Goal: Information Seeking & Learning: Learn about a topic

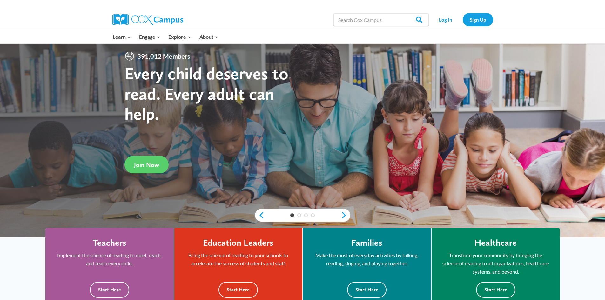
scroll to position [32, 0]
click at [446, 21] on link "Log In" at bounding box center [446, 19] width 28 height 13
click at [353, 20] on input "Search in https://coxcampus.org/" at bounding box center [381, 19] width 95 height 13
type input "vocabulary"
click at [404, 13] on input "Search" at bounding box center [416, 19] width 25 height 13
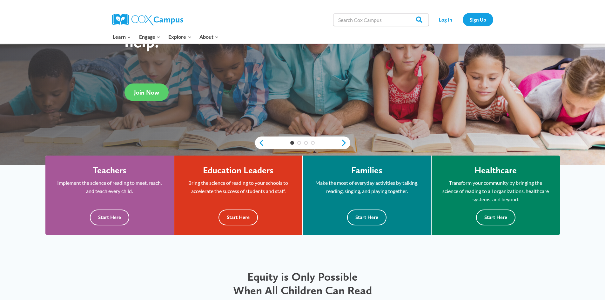
scroll to position [127, 0]
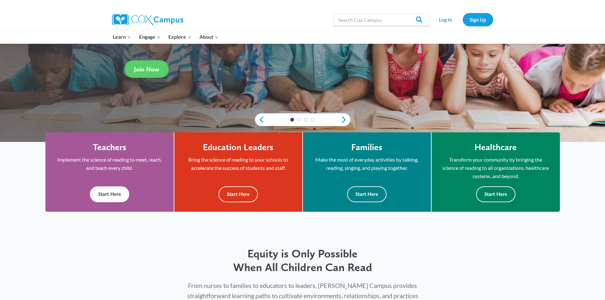
click at [109, 197] on button "Start Here" at bounding box center [109, 194] width 39 height 16
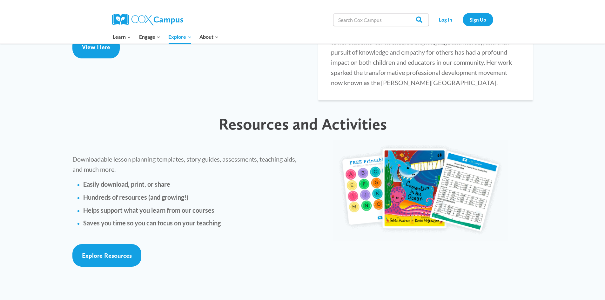
scroll to position [1334, 0]
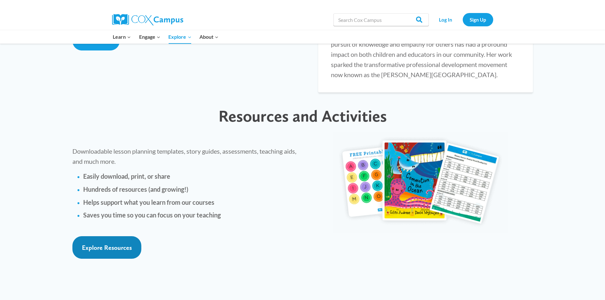
click at [106, 244] on span "Explore Resources" at bounding box center [107, 248] width 50 height 8
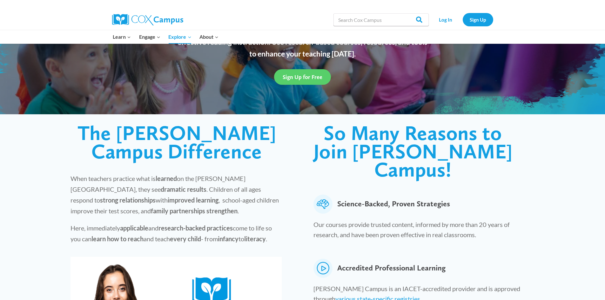
scroll to position [0, 0]
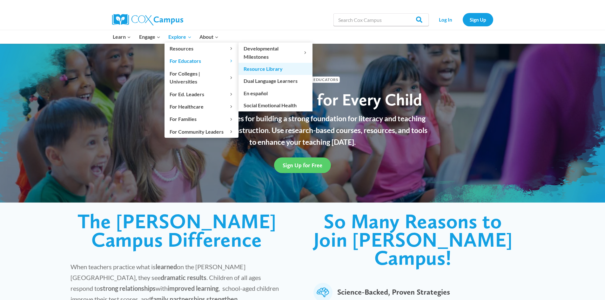
click at [252, 68] on link "Resource Library" at bounding box center [276, 69] width 74 height 12
